Goal: Task Accomplishment & Management: Manage account settings

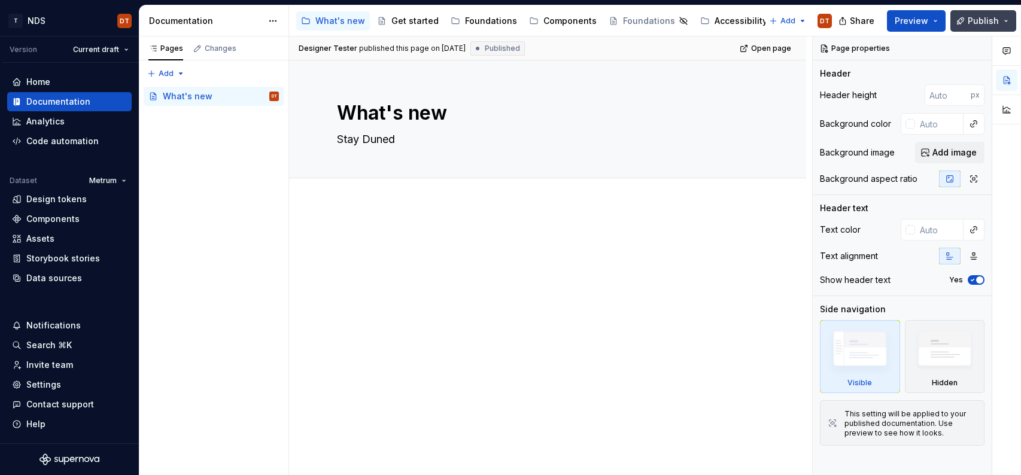
click at [976, 22] on span "Publish" at bounding box center [982, 21] width 31 height 12
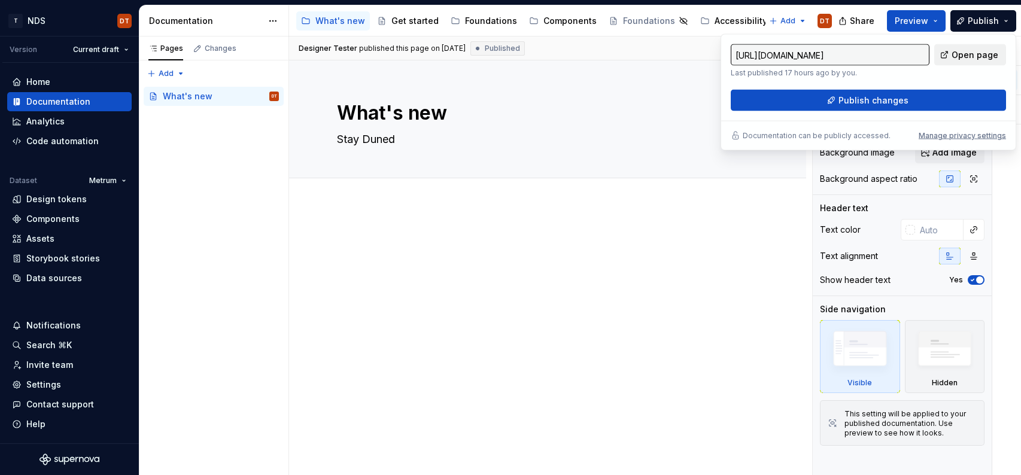
click at [969, 54] on span "Open page" at bounding box center [974, 55] width 47 height 12
click at [48, 22] on html "T NDS DT Version Current draft Home Documentation Analytics Code automation Dat…" at bounding box center [510, 237] width 1021 height 475
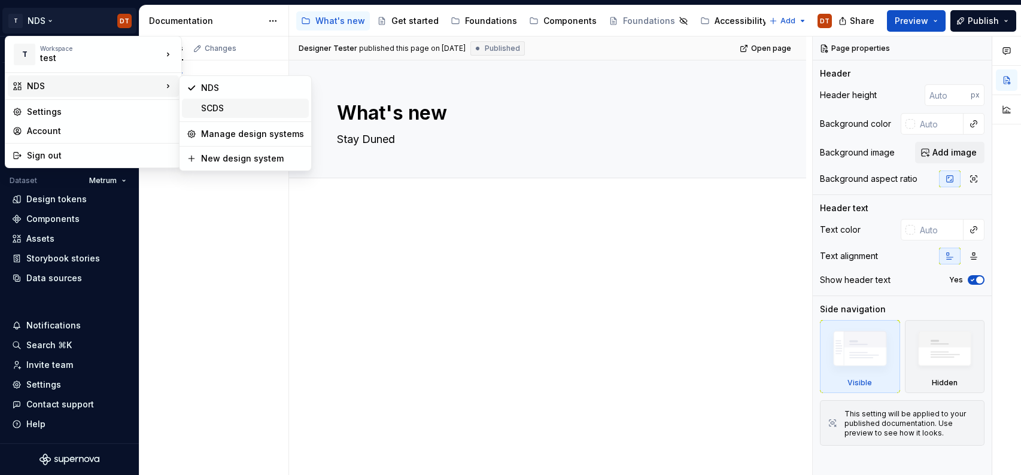
click at [193, 108] on div "SCDS" at bounding box center [245, 108] width 127 height 19
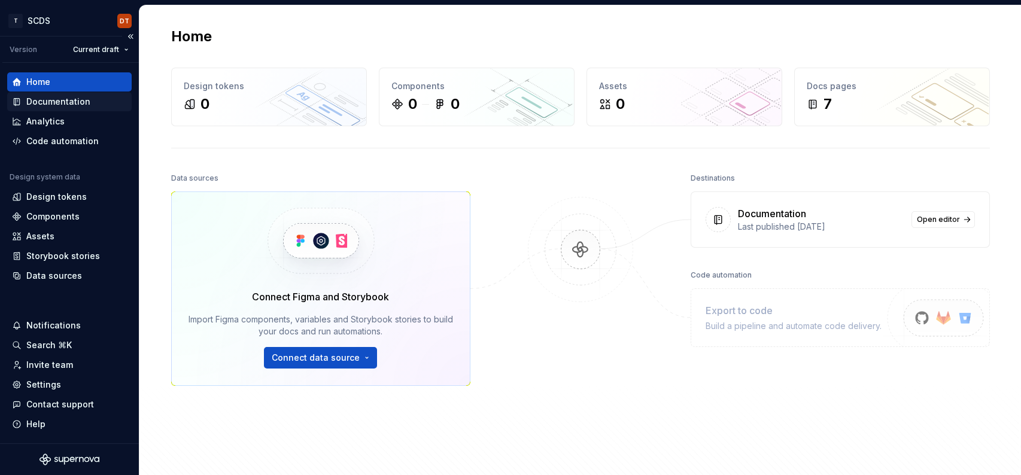
click at [65, 102] on div "Documentation" at bounding box center [58, 102] width 64 height 12
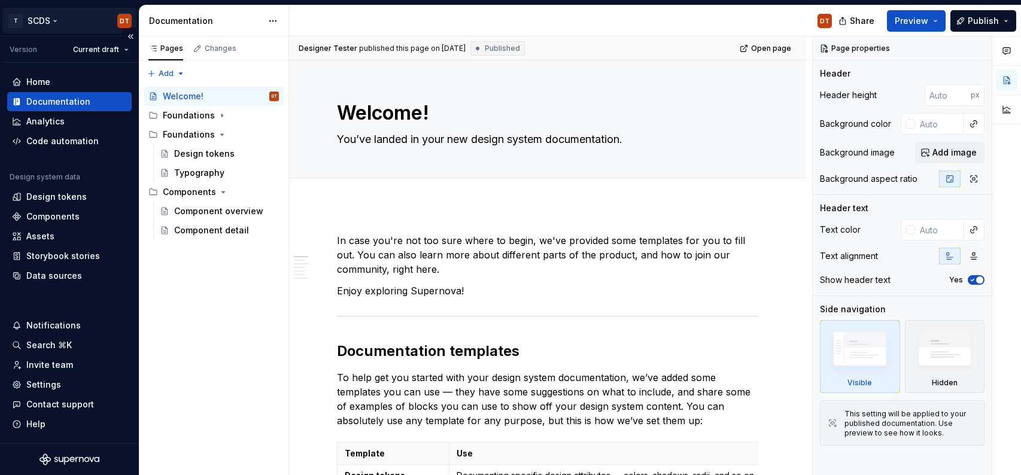
click at [56, 21] on html "T SCDS DT Version Current draft Home Documentation Analytics Code automation De…" at bounding box center [510, 237] width 1021 height 475
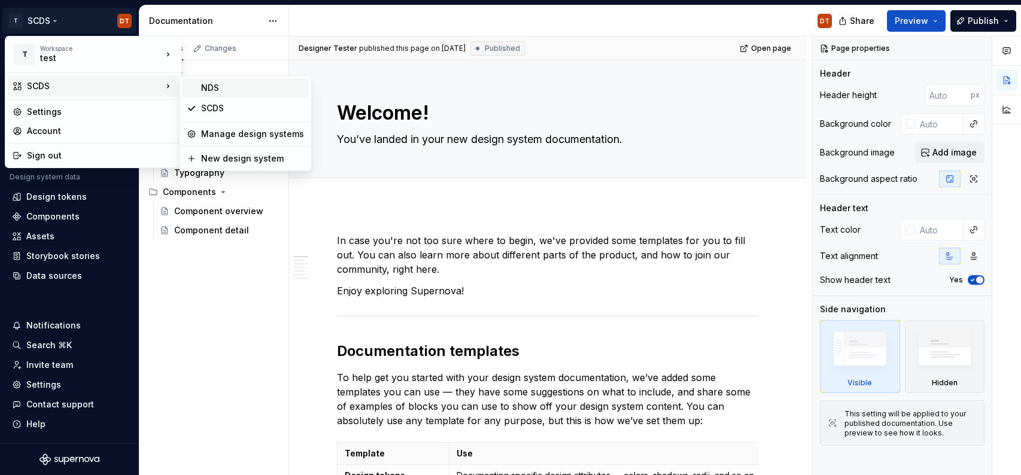
click at [209, 87] on div "NDS" at bounding box center [252, 88] width 103 height 12
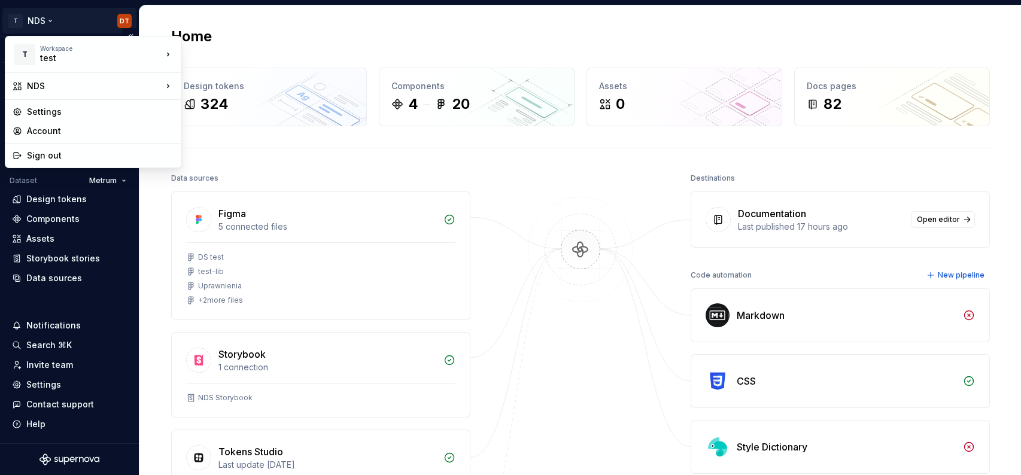
click at [51, 22] on html "T NDS DT Version Current draft Home Documentation Analytics Code automation Dat…" at bounding box center [510, 237] width 1021 height 475
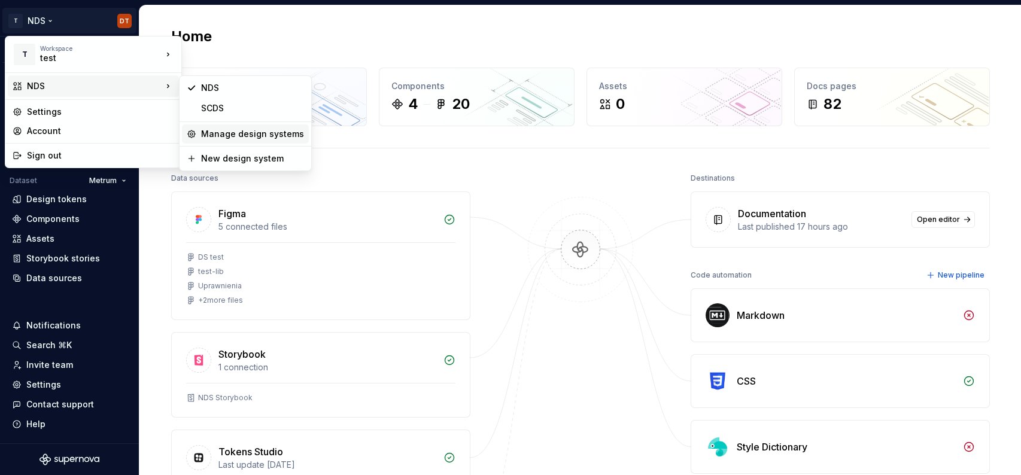
click at [268, 136] on div "Manage design systems" at bounding box center [252, 134] width 103 height 12
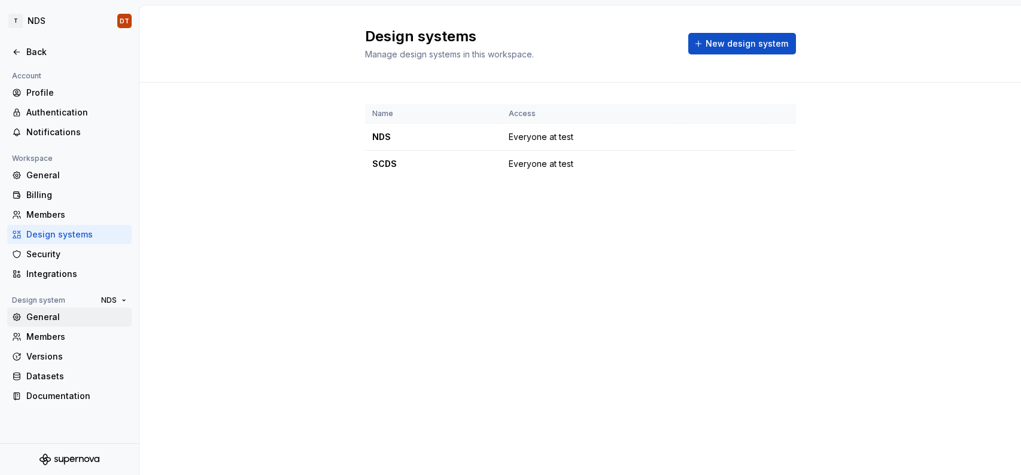
click at [39, 319] on div "General" at bounding box center [76, 317] width 100 height 12
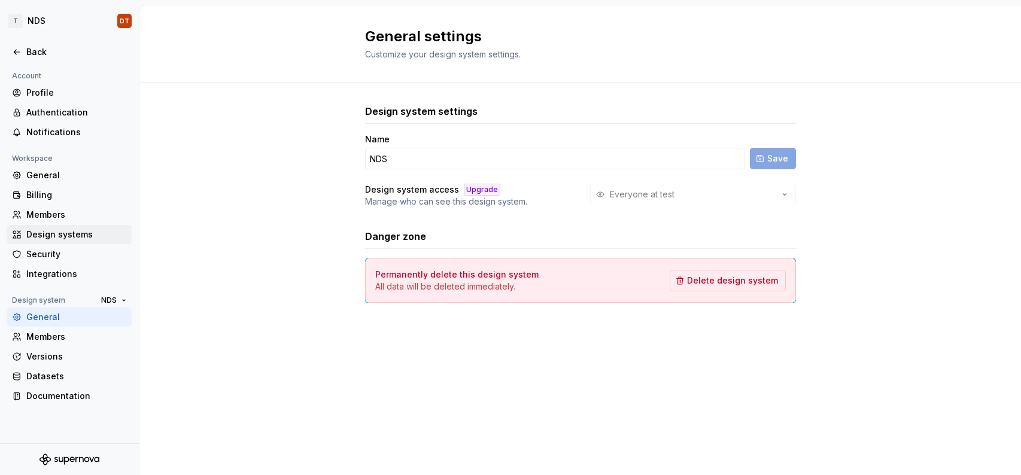
click at [38, 237] on div "Design systems" at bounding box center [76, 235] width 100 height 12
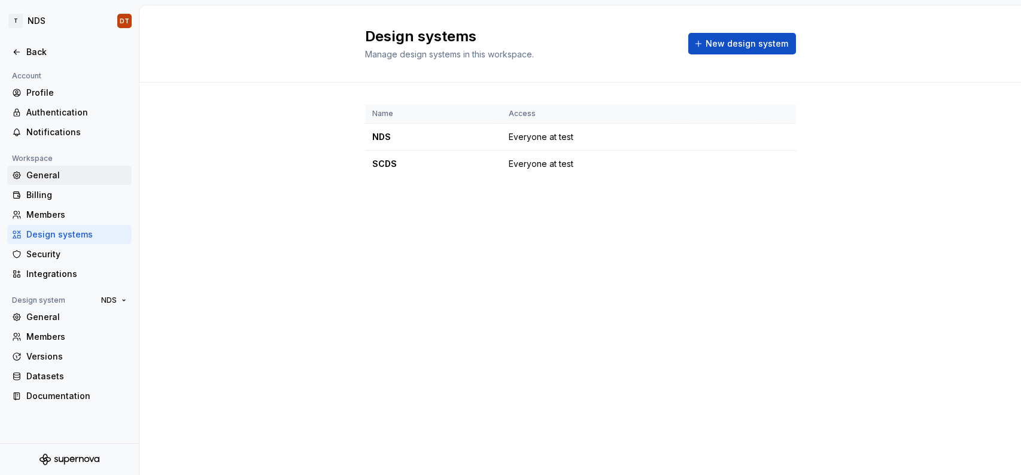
click at [41, 177] on div "General" at bounding box center [76, 175] width 100 height 12
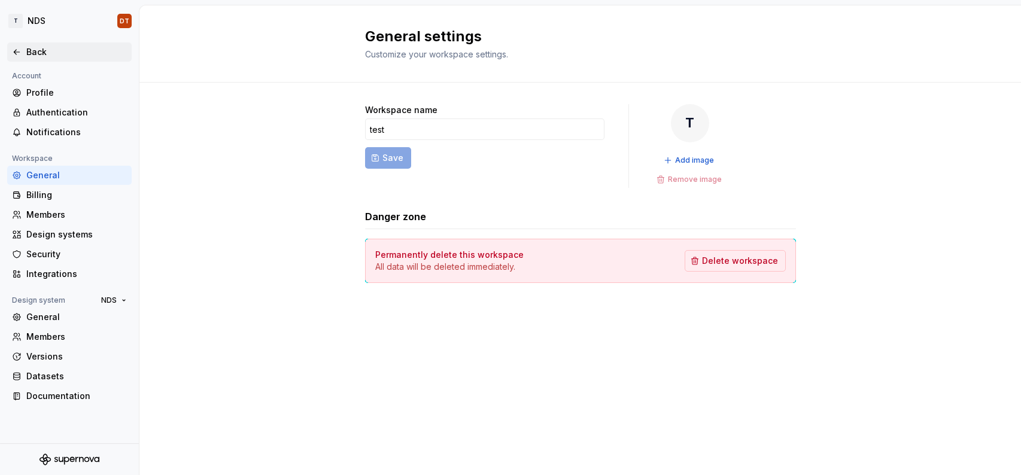
click at [26, 51] on div "Back" at bounding box center [69, 52] width 115 height 12
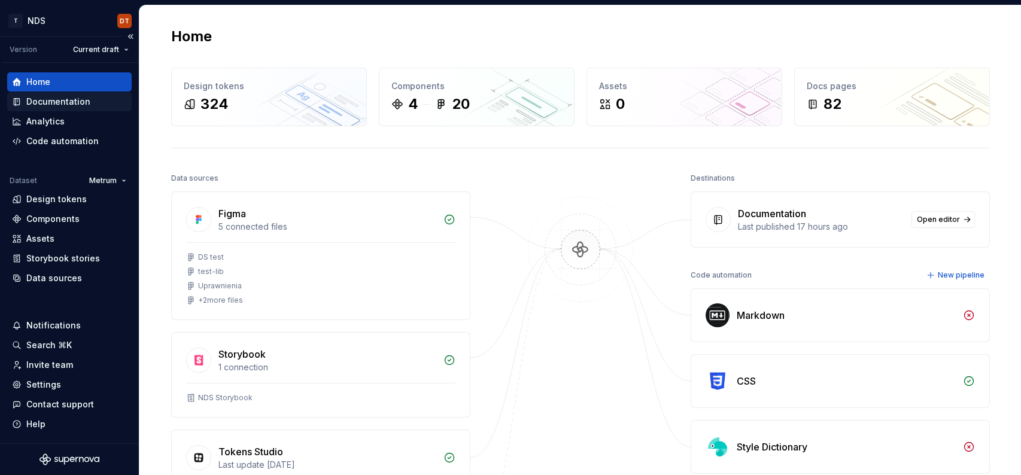
click at [58, 103] on div "Documentation" at bounding box center [58, 102] width 64 height 12
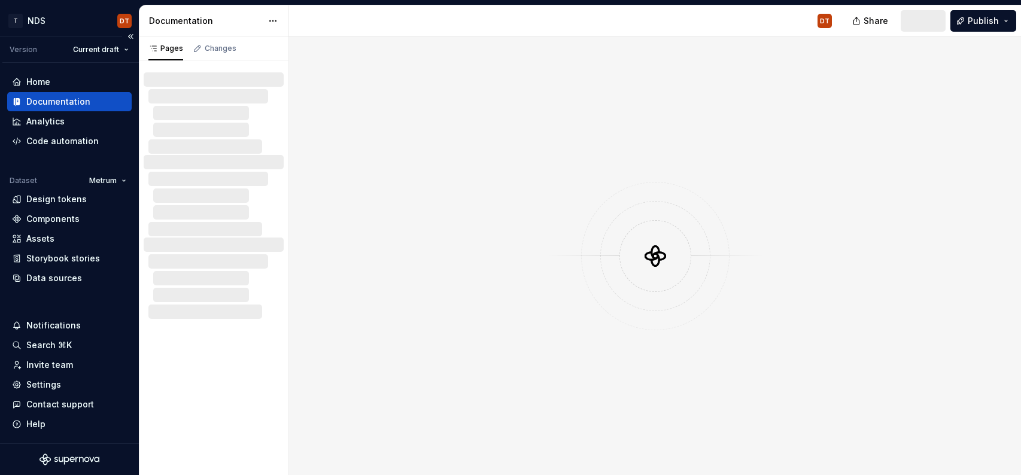
click at [68, 102] on div "Documentation" at bounding box center [58, 102] width 64 height 12
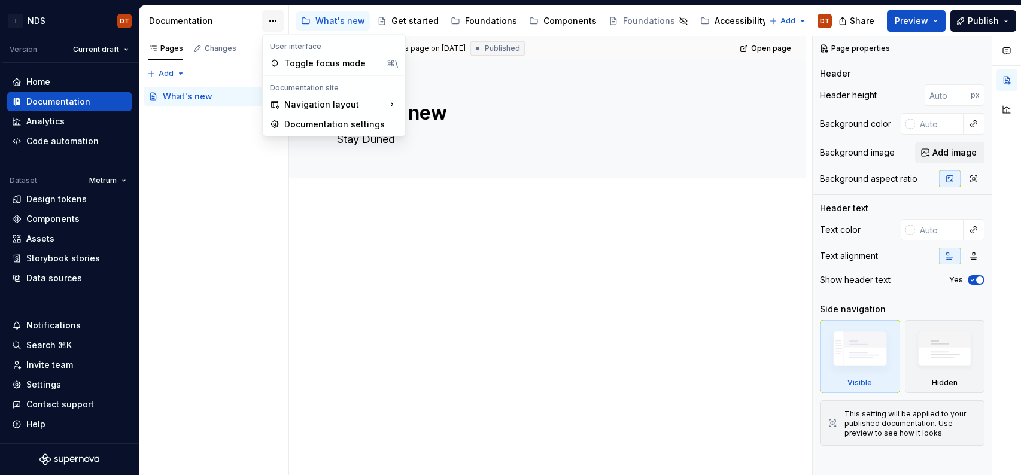
click at [273, 23] on html "T NDS DT Version Current draft Home Documentation Analytics Code automation Dat…" at bounding box center [510, 237] width 1021 height 475
click at [363, 126] on div "Documentation settings" at bounding box center [341, 124] width 114 height 12
type textarea "*"
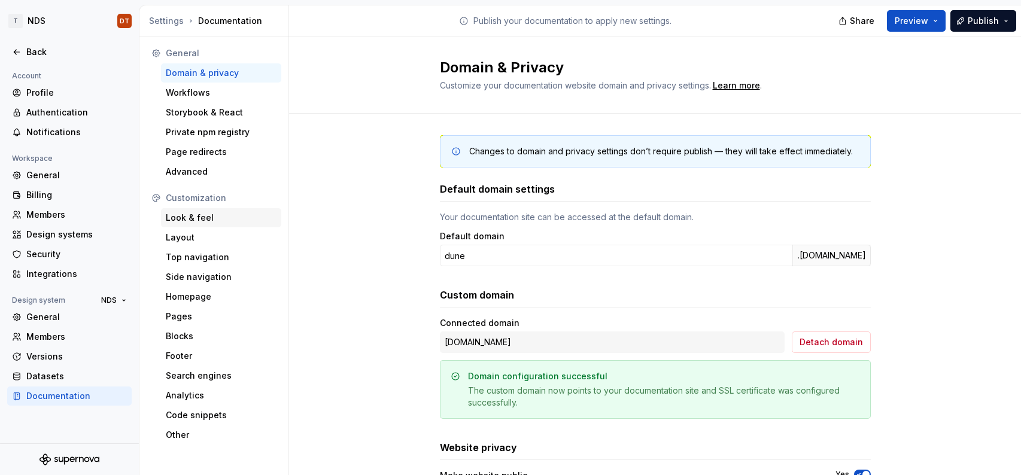
click at [200, 217] on div "Look & feel" at bounding box center [221, 218] width 111 height 12
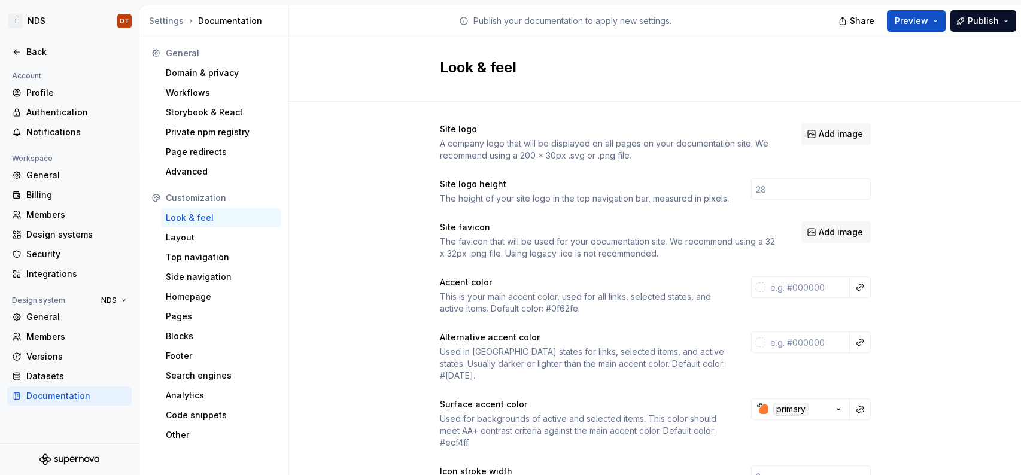
scroll to position [1, 0]
